Goal: Register for event/course

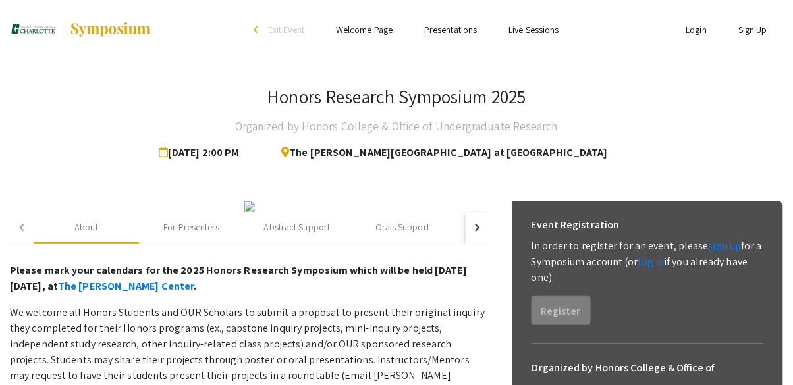
click at [686, 34] on link "Login" at bounding box center [696, 30] width 21 height 12
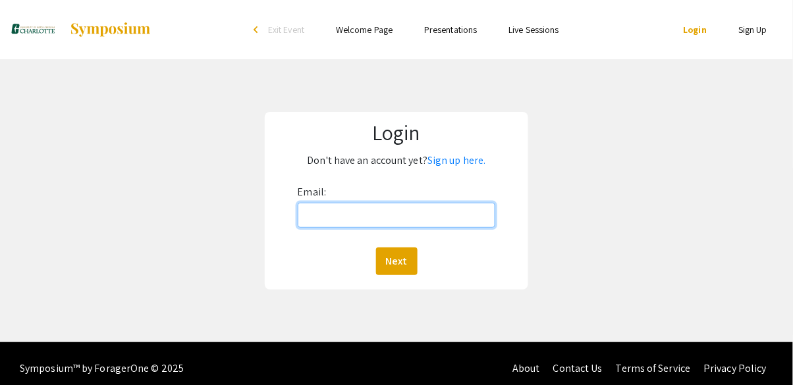
click at [469, 223] on input "Email:" at bounding box center [397, 215] width 198 height 25
type input "[EMAIL_ADDRESS][DOMAIN_NAME]"
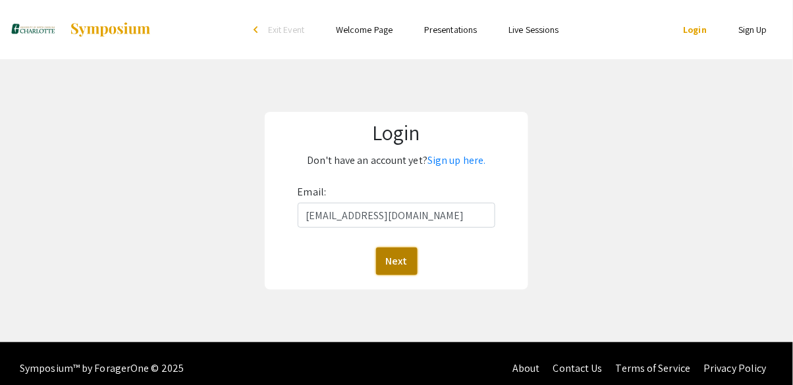
click at [403, 254] on button "Next" at bounding box center [396, 262] width 41 height 28
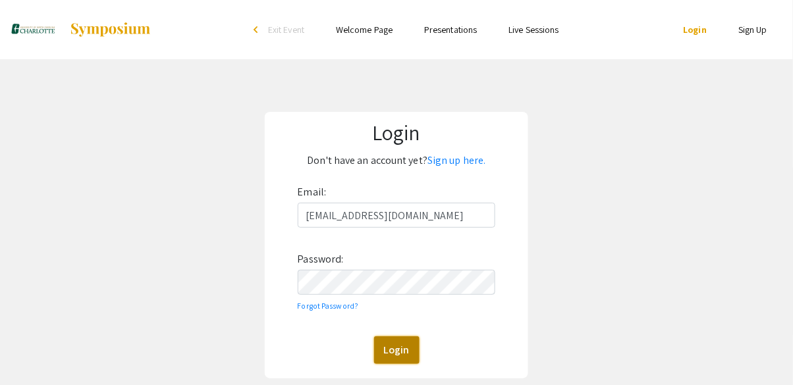
click at [391, 350] on button "Login" at bounding box center [396, 350] width 45 height 28
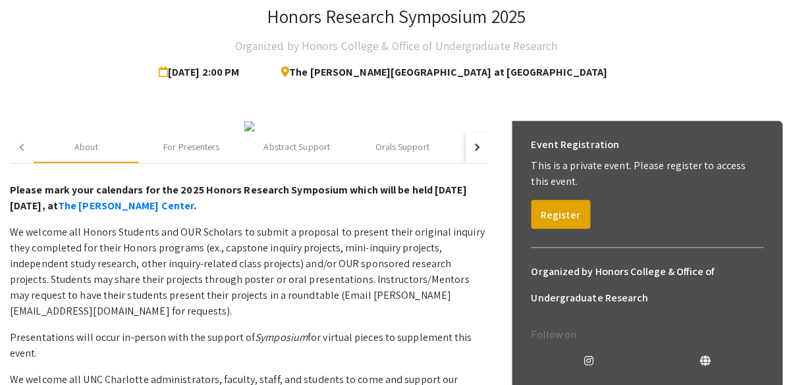
scroll to position [83, 0]
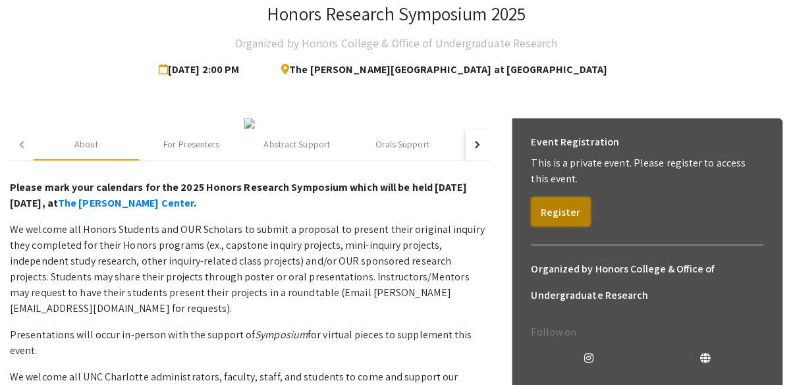
click at [564, 214] on button "Register" at bounding box center [560, 212] width 59 height 29
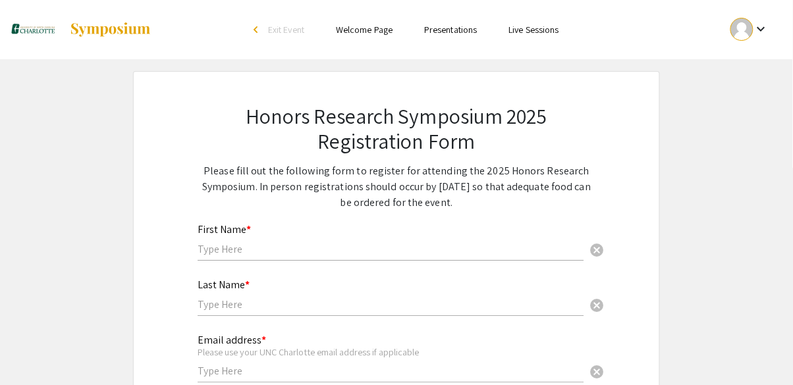
click at [426, 271] on div "Last Name * cancel" at bounding box center [391, 291] width 387 height 50
click at [340, 248] on input "text" at bounding box center [391, 249] width 387 height 14
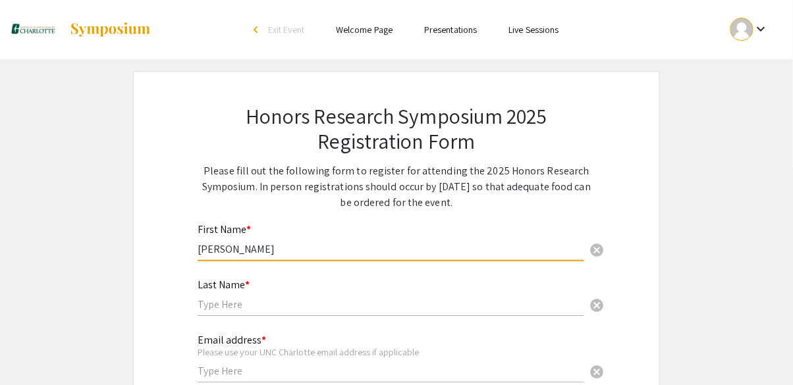
type input "[PERSON_NAME]"
click at [417, 308] on input "text" at bounding box center [391, 305] width 387 height 14
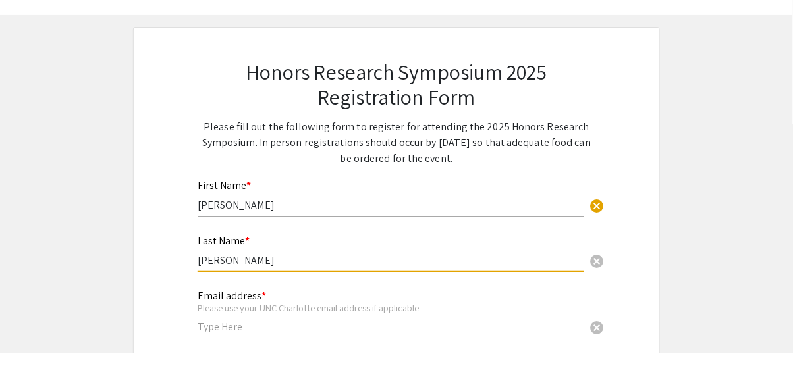
scroll to position [86, 0]
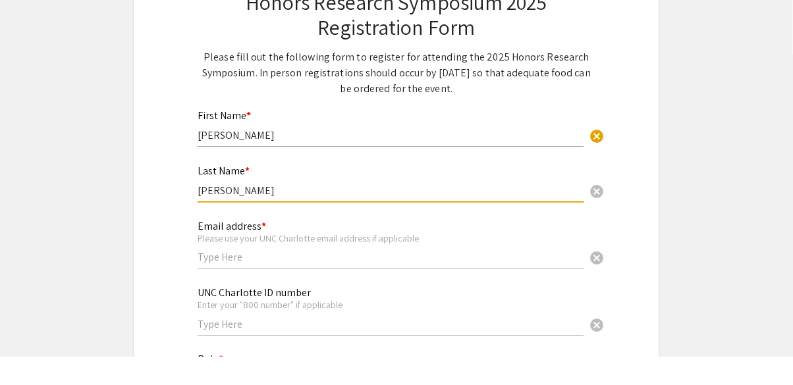
type input "[PERSON_NAME]"
click at [318, 284] on input "text" at bounding box center [391, 286] width 387 height 14
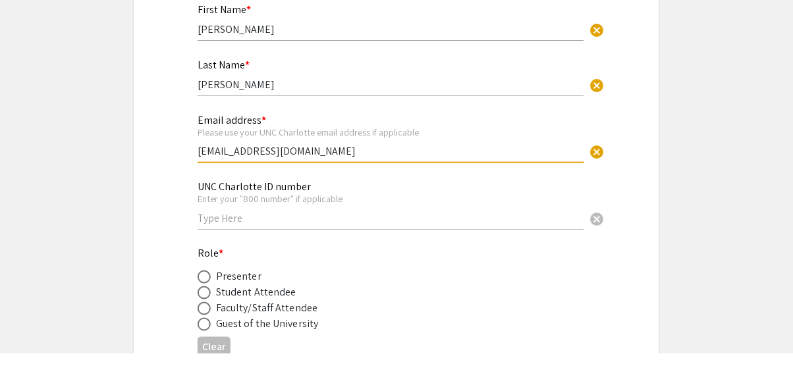
scroll to position [193, 0]
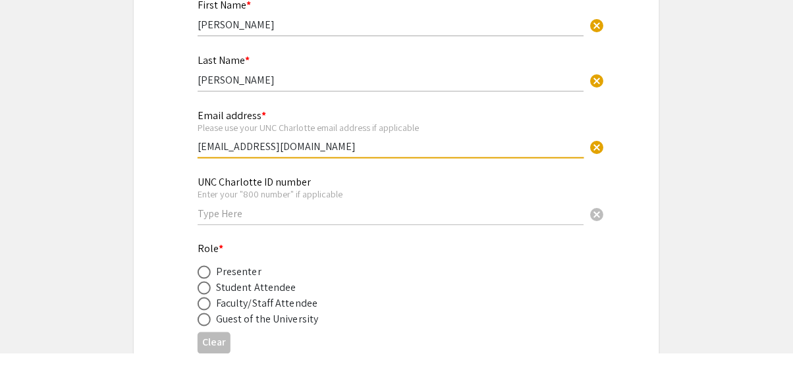
type input "[EMAIL_ADDRESS][DOMAIN_NAME]"
click at [370, 252] on input "text" at bounding box center [391, 245] width 387 height 14
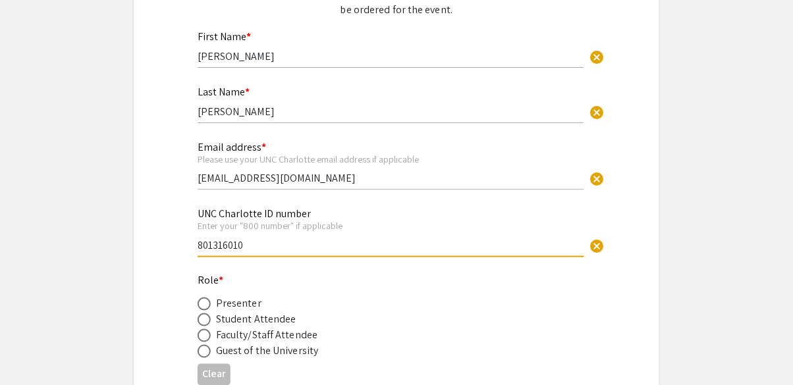
type input "801316010"
click at [709, 38] on app-registration-form-submission "Honors Research Symposium 2025 Registration Form Please fill out the following …" at bounding box center [396, 226] width 793 height 696
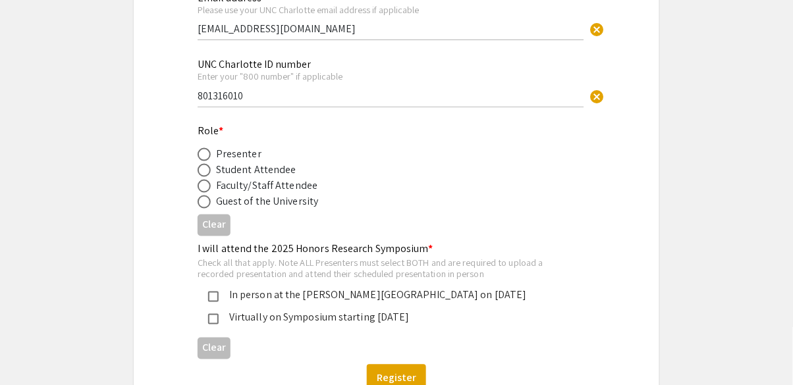
scroll to position [343, 0]
click at [512, 160] on div "Presenter" at bounding box center [386, 154] width 377 height 16
click at [254, 159] on div "Presenter" at bounding box center [238, 154] width 45 height 16
click at [244, 156] on div "Presenter" at bounding box center [238, 154] width 45 height 16
click at [211, 153] on label at bounding box center [207, 153] width 18 height 13
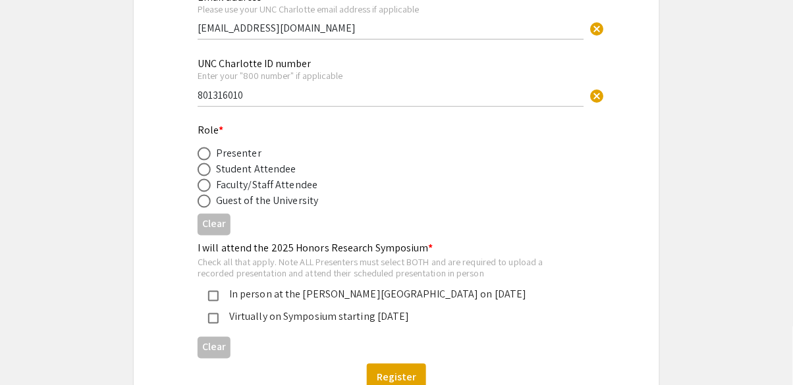
click at [211, 153] on input "radio" at bounding box center [204, 153] width 13 height 13
radio input "true"
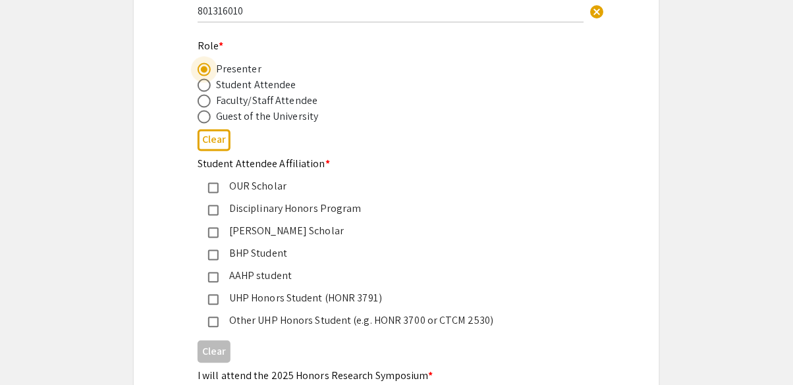
scroll to position [441, 0]
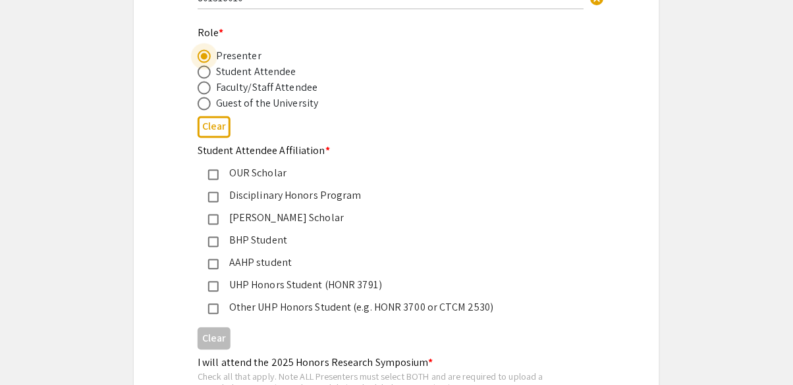
click at [325, 198] on div "Disciplinary Honors Program" at bounding box center [391, 196] width 345 height 16
click at [129, 244] on app-registration-form-submission "Honors Research Symposium 2025 Registration Form Please fill out the following …" at bounding box center [396, 85] width 793 height 908
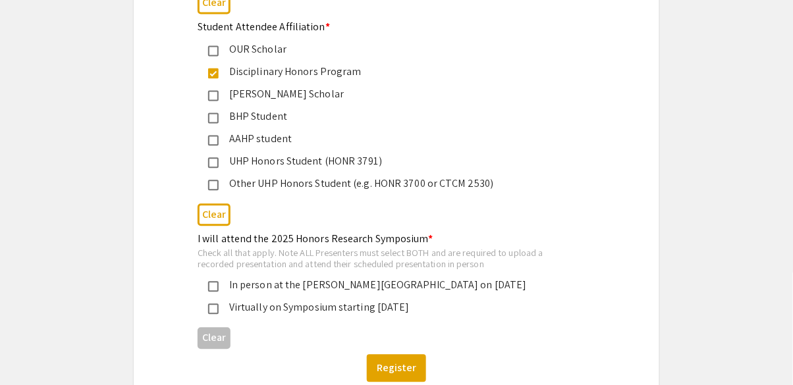
scroll to position [599, 0]
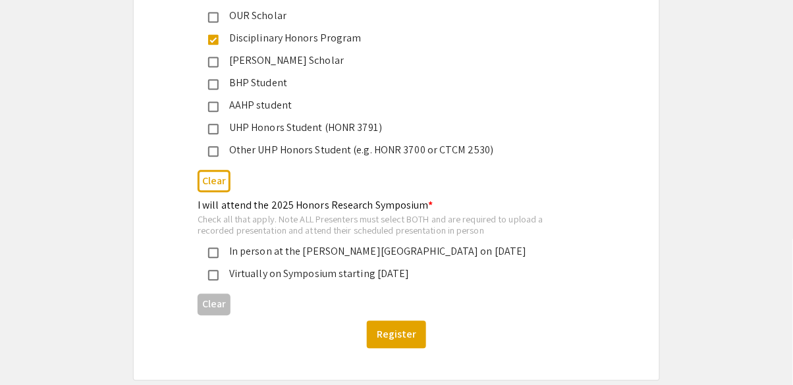
click at [207, 258] on div "In person at the DuBois Center on November 21, 2025" at bounding box center [386, 252] width 377 height 16
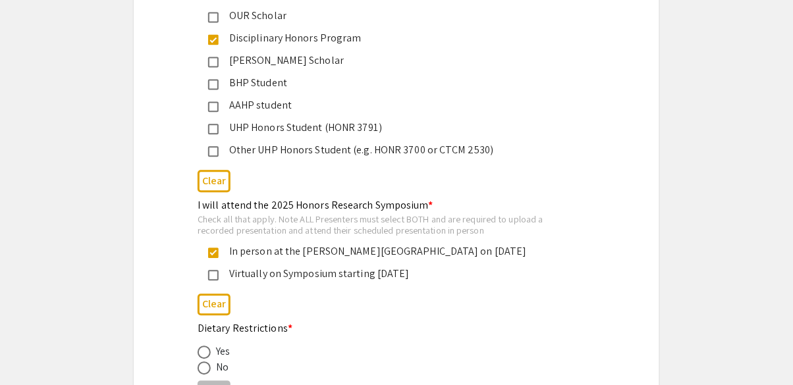
click at [202, 356] on span at bounding box center [204, 352] width 13 height 13
click at [202, 356] on input "radio" at bounding box center [204, 352] width 13 height 13
radio input "true"
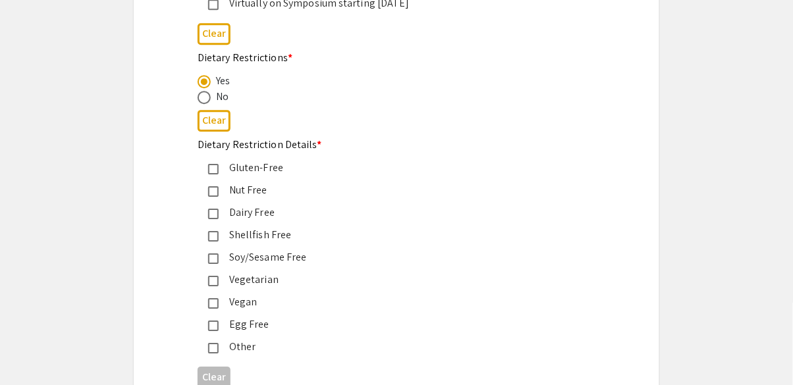
scroll to position [870, 0]
click at [215, 350] on mat-pseudo-checkbox at bounding box center [213, 347] width 11 height 11
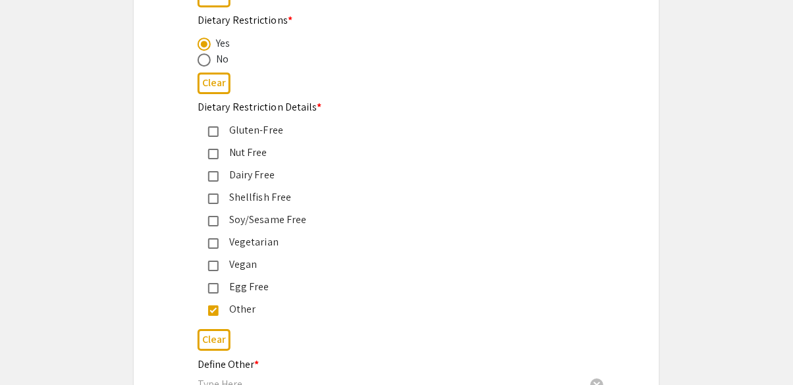
scroll to position [933, 0]
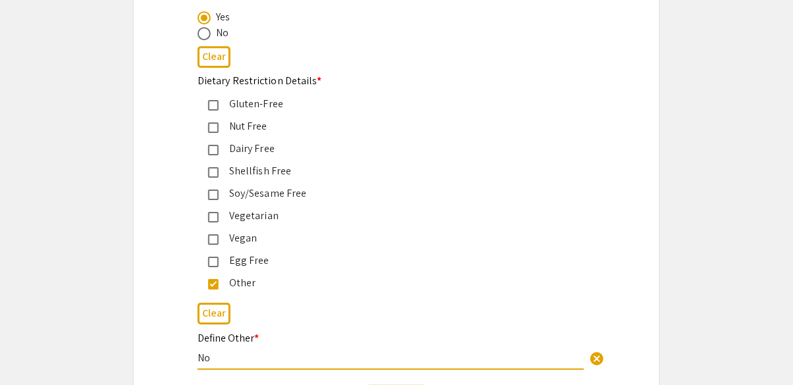
type input "N"
click at [213, 316] on button "Clear" at bounding box center [214, 314] width 33 height 22
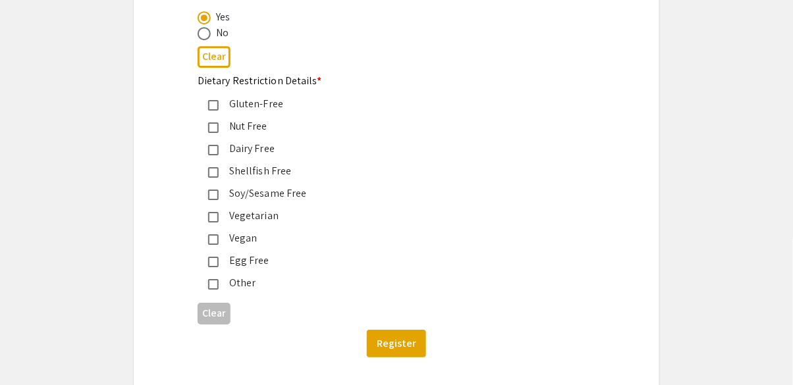
click at [202, 36] on span at bounding box center [204, 33] width 13 height 13
click at [202, 36] on input "radio" at bounding box center [204, 33] width 13 height 13
radio input "true"
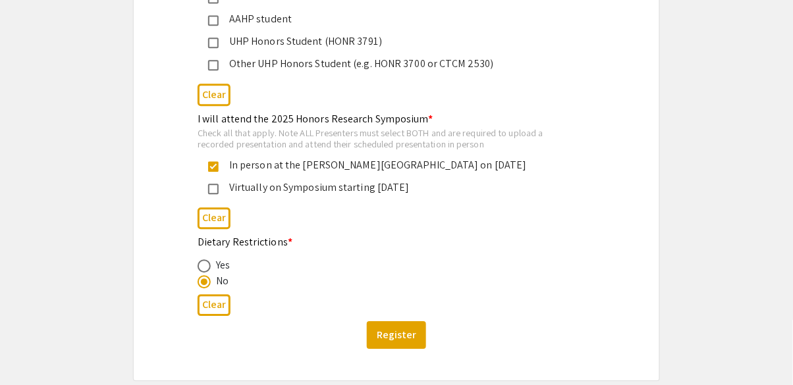
scroll to position [685, 0]
click at [414, 331] on button "Register" at bounding box center [396, 335] width 59 height 28
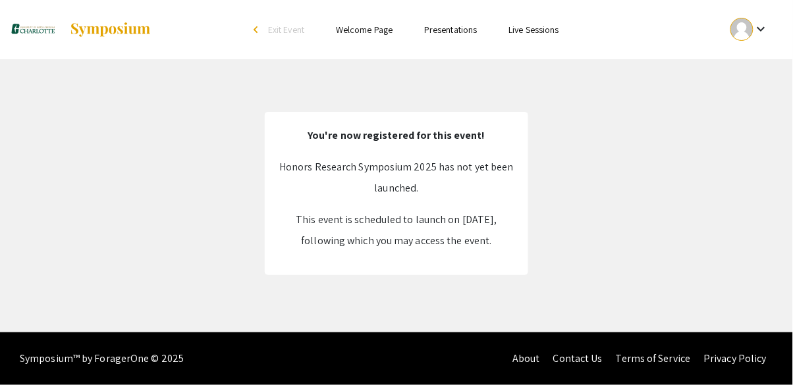
scroll to position [63, 0]
click at [633, 202] on app-register "You're now registered for this event! Honors Research Symposium 2025 has not ye…" at bounding box center [396, 193] width 793 height 163
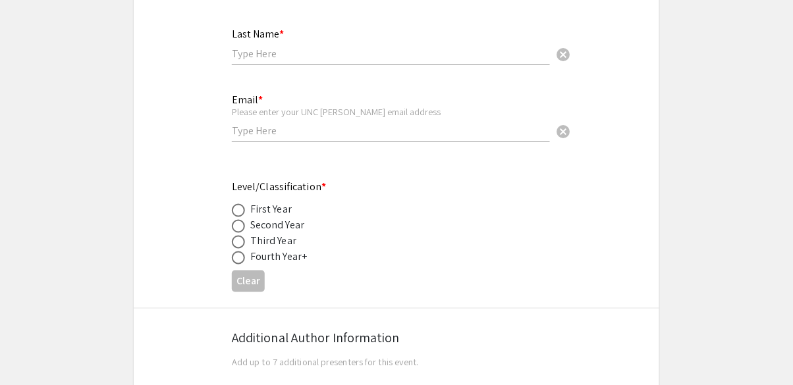
scroll to position [352, 0]
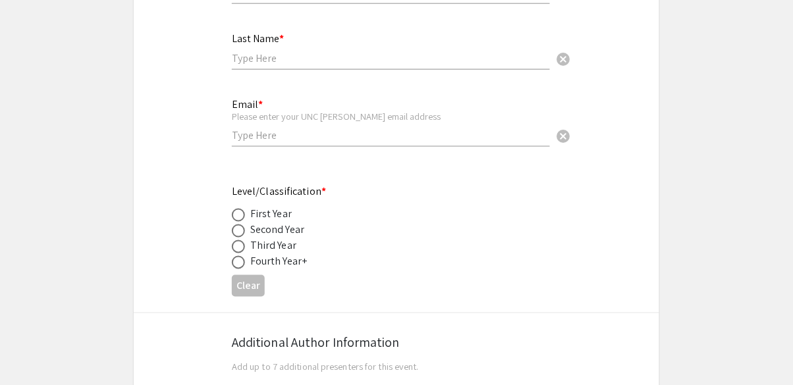
click at [301, 276] on div "Clear" at bounding box center [396, 286] width 329 height 32
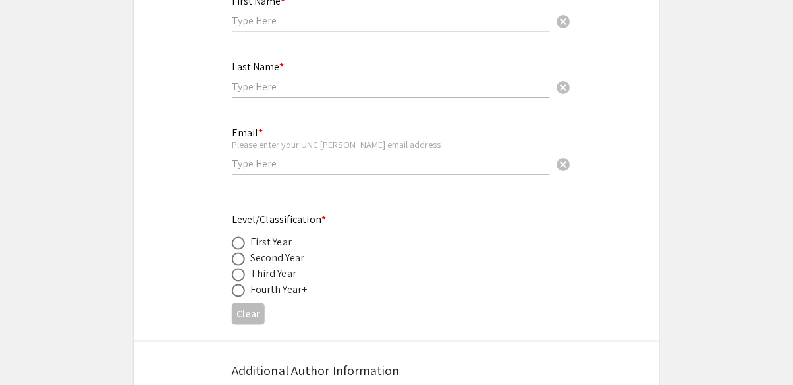
scroll to position [275, 0]
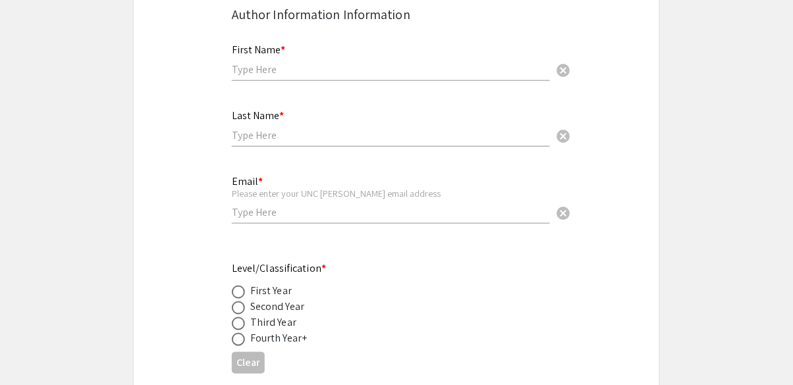
click at [325, 73] on input "text" at bounding box center [391, 70] width 318 height 14
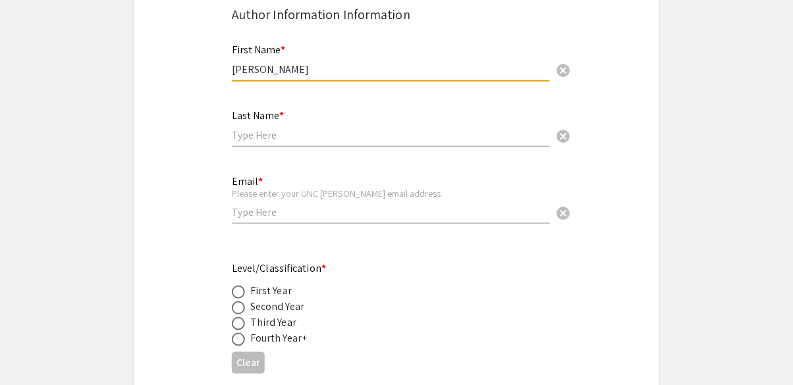
type input "[PERSON_NAME]"
click at [371, 134] on input "text" at bounding box center [391, 135] width 318 height 14
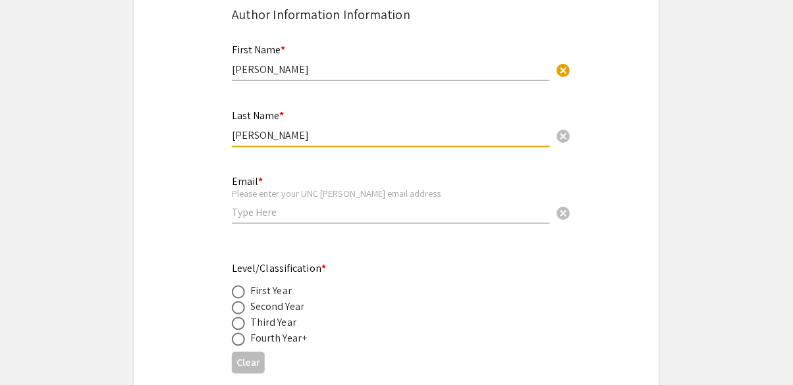
type input "[PERSON_NAME]"
click at [404, 211] on input "email" at bounding box center [391, 212] width 318 height 14
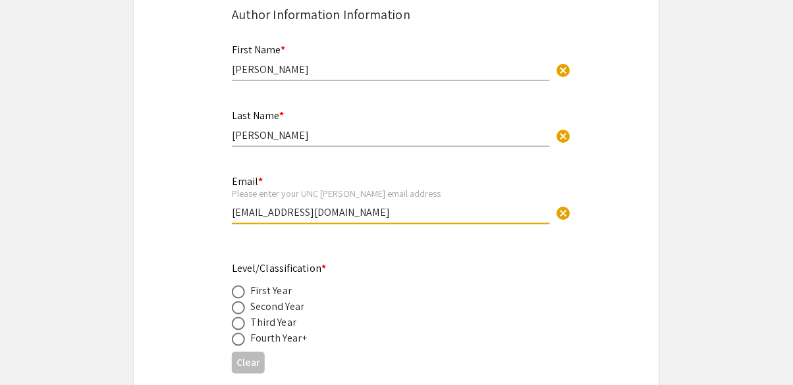
type input "[EMAIL_ADDRESS][DOMAIN_NAME]"
click at [292, 344] on div "Fourth Year+" at bounding box center [278, 339] width 57 height 16
click at [241, 345] on span at bounding box center [238, 339] width 13 height 13
click at [241, 345] on input "radio" at bounding box center [238, 339] width 13 height 13
radio input "true"
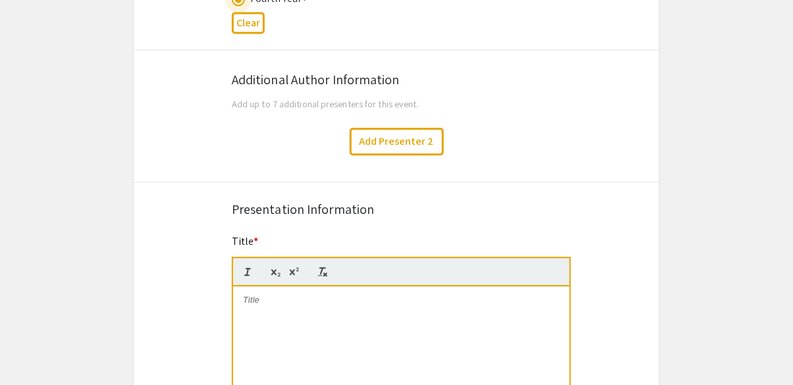
scroll to position [614, 0]
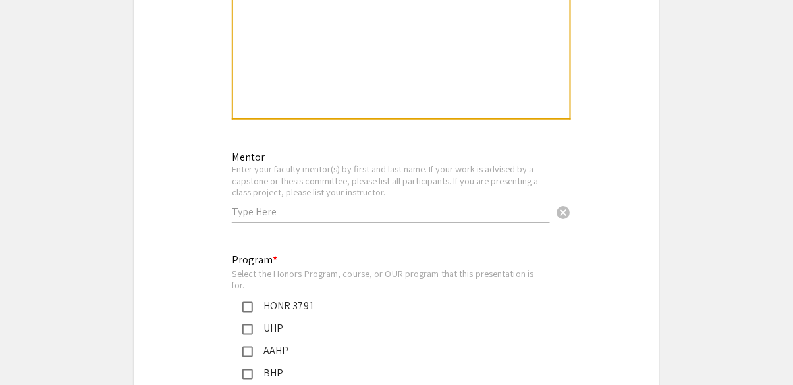
click at [390, 218] on input "text" at bounding box center [391, 212] width 318 height 14
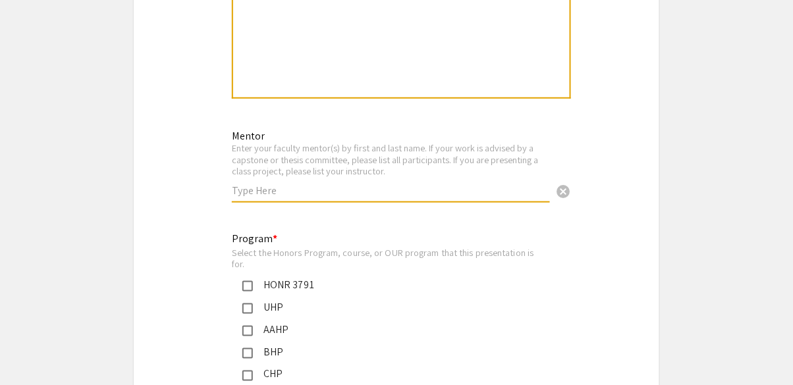
scroll to position [1358, 0]
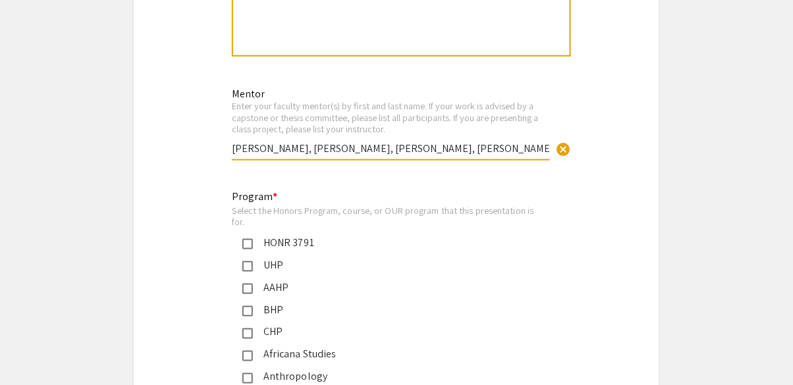
type input "[PERSON_NAME], [PERSON_NAME], [PERSON_NAME], [PERSON_NAME]"
click at [708, 69] on app-submissions "Symposium Presentation Submission Honors Research Symposium 2025 Please fill ou…" at bounding box center [396, 77] width 793 height 2728
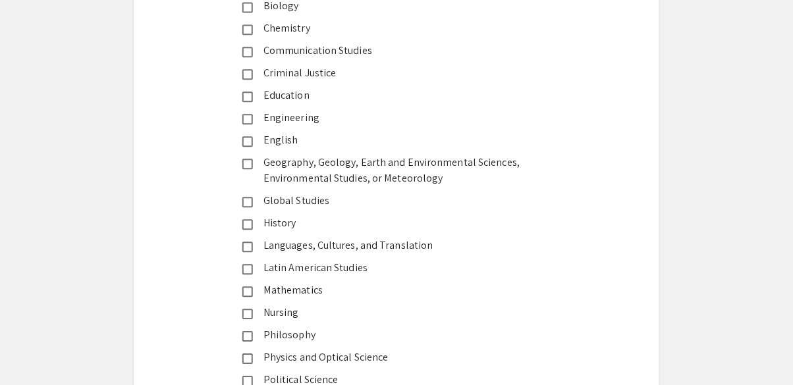
scroll to position [1800, 0]
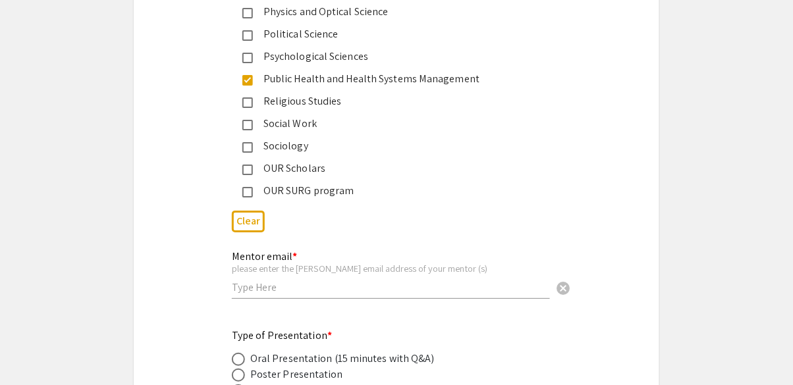
scroll to position [2145, 0]
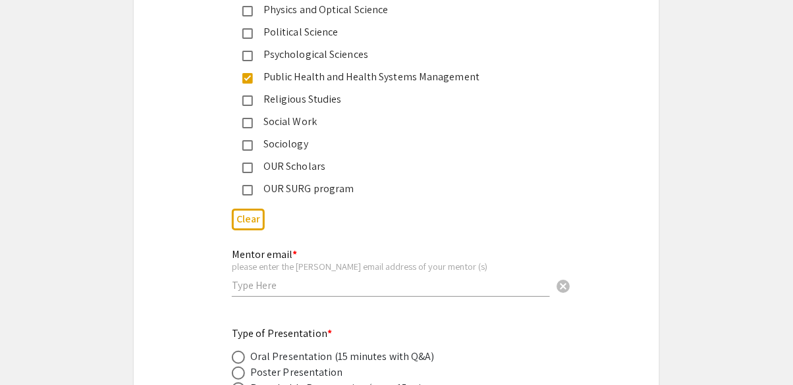
click at [308, 373] on div "Poster Presentation" at bounding box center [296, 373] width 93 height 16
click at [314, 377] on div "Poster Presentation" at bounding box center [296, 373] width 93 height 16
click at [325, 377] on div "Poster Presentation" at bounding box center [296, 373] width 93 height 16
click at [236, 373] on span at bounding box center [238, 373] width 13 height 13
click at [236, 373] on input "radio" at bounding box center [238, 373] width 13 height 13
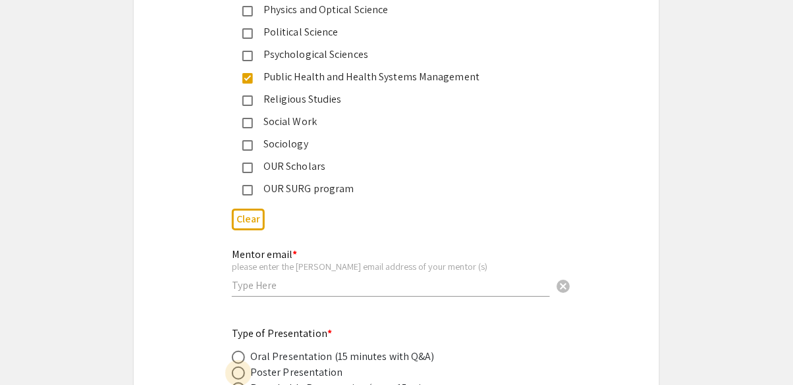
radio input "true"
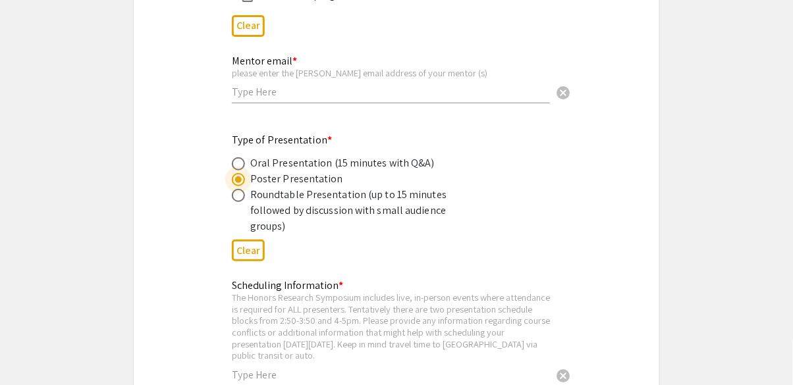
scroll to position [2338, 0]
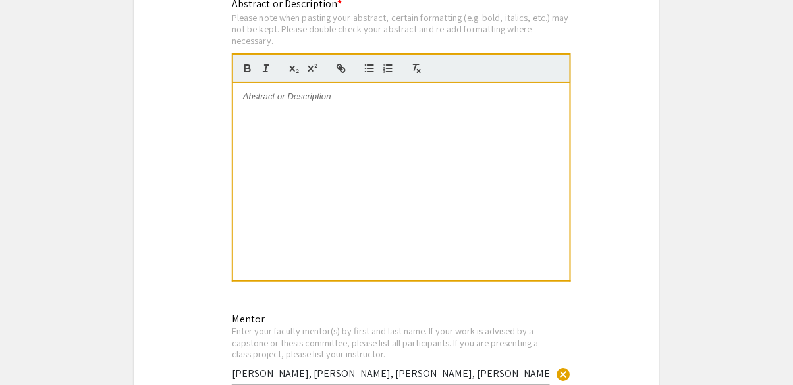
click at [512, 223] on div at bounding box center [401, 182] width 336 height 198
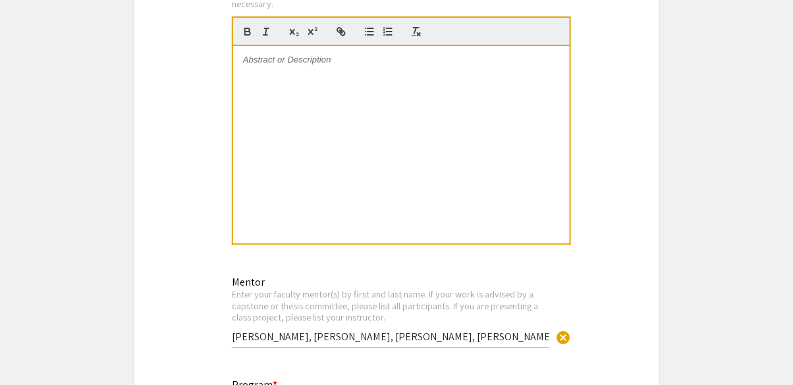
scroll to position [1196, 0]
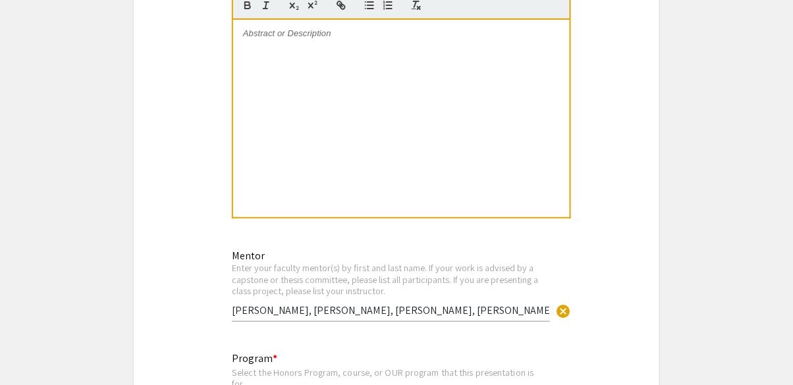
click at [718, 120] on app-submissions "Symposium Presentation Submission Honors Research Symposium 2025 Please fill ou…" at bounding box center [396, 239] width 793 height 2728
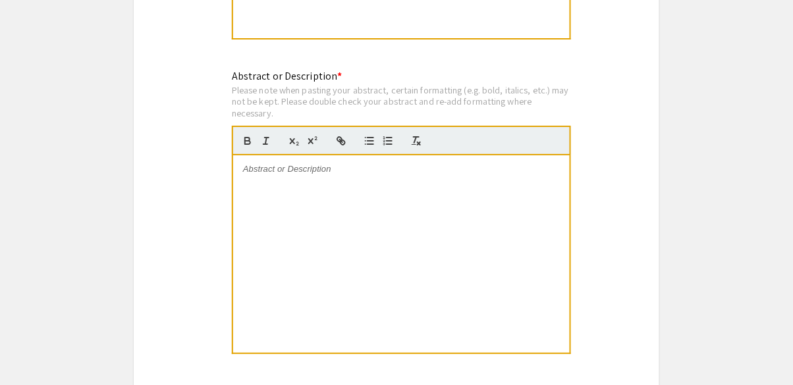
scroll to position [1058, 0]
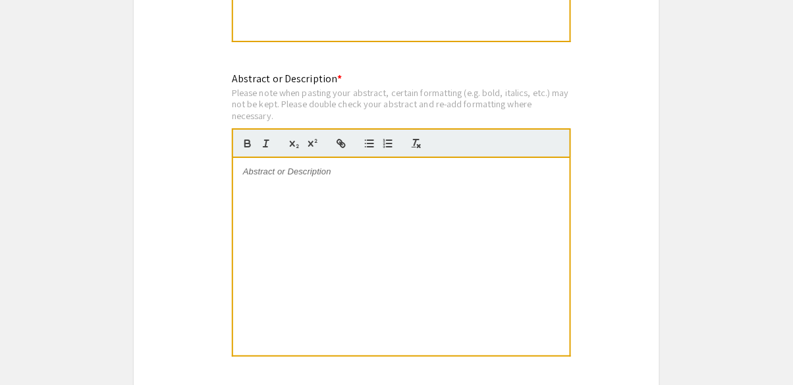
click at [527, 240] on div at bounding box center [401, 257] width 336 height 198
click at [728, 102] on app-submissions "Symposium Presentation Submission Honors Research Symposium 2025 Please fill ou…" at bounding box center [396, 377] width 793 height 2728
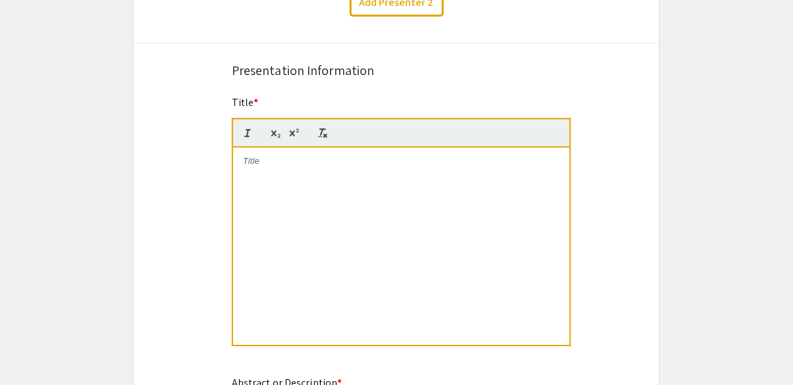
scroll to position [717, 0]
